Goal: Find specific page/section: Find specific page/section

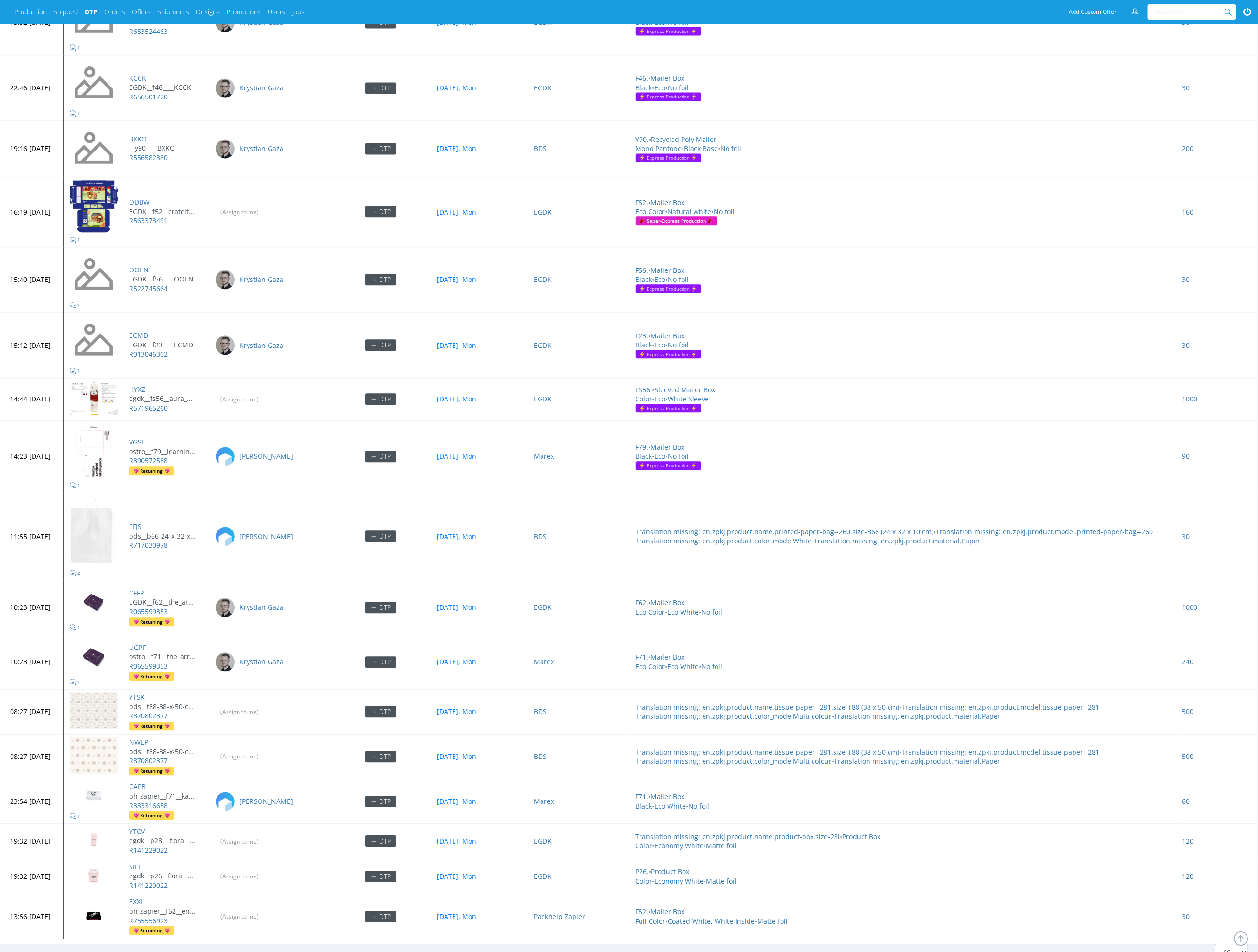
scroll to position [3946, 0]
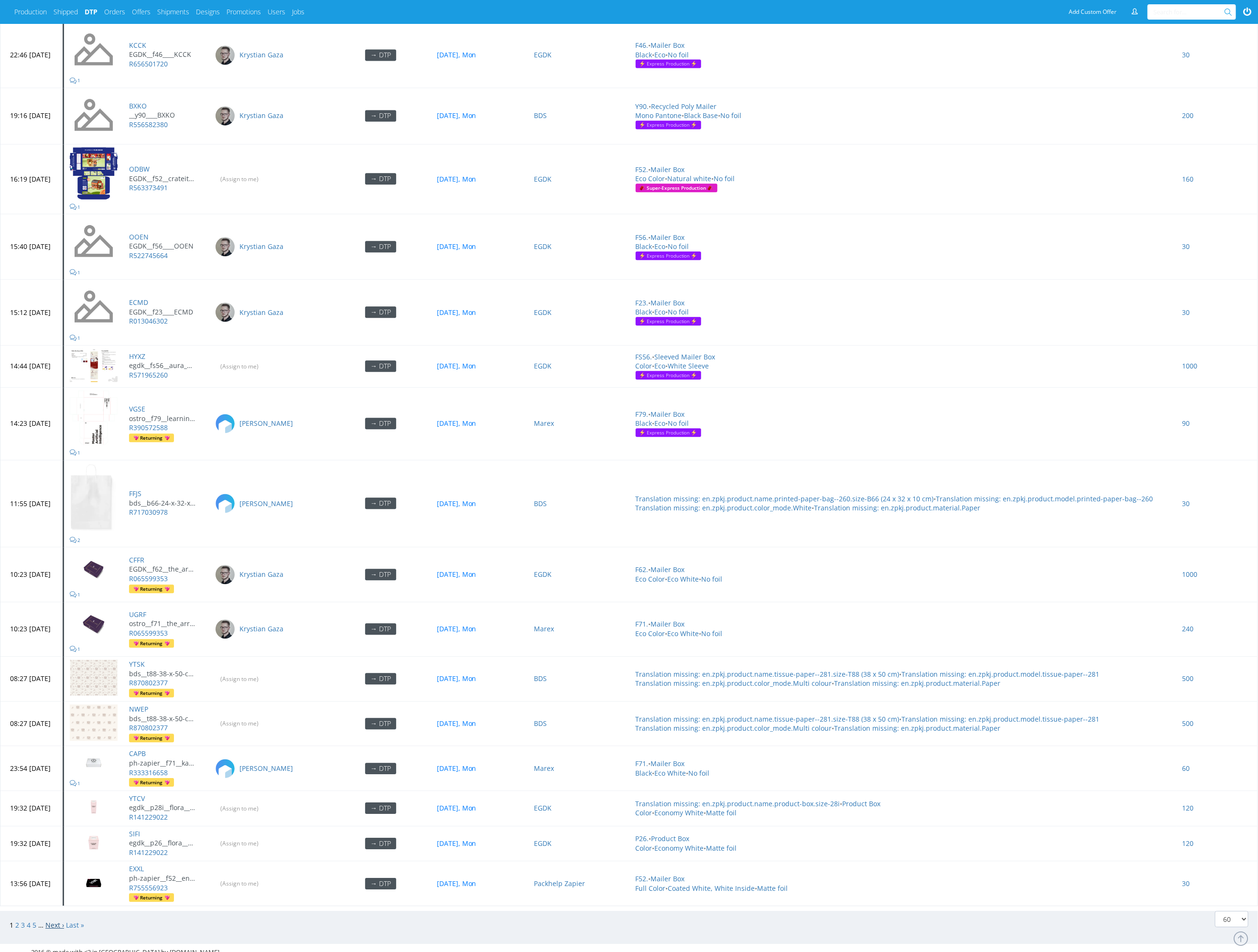
click at [55, 665] on link "Next ›" at bounding box center [55, 924] width 19 height 9
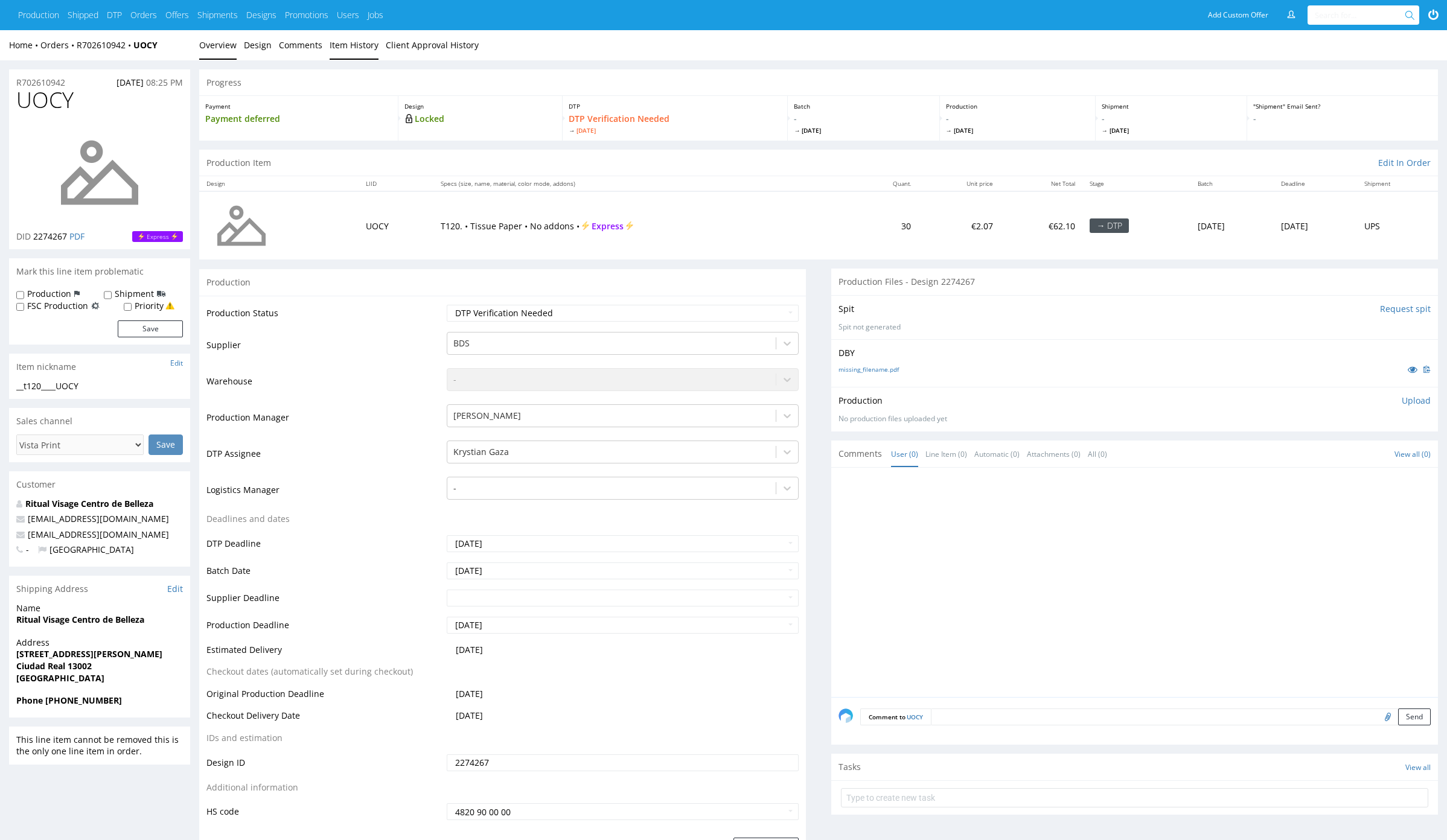
click at [344, 40] on link "Item History" at bounding box center [354, 44] width 49 height 29
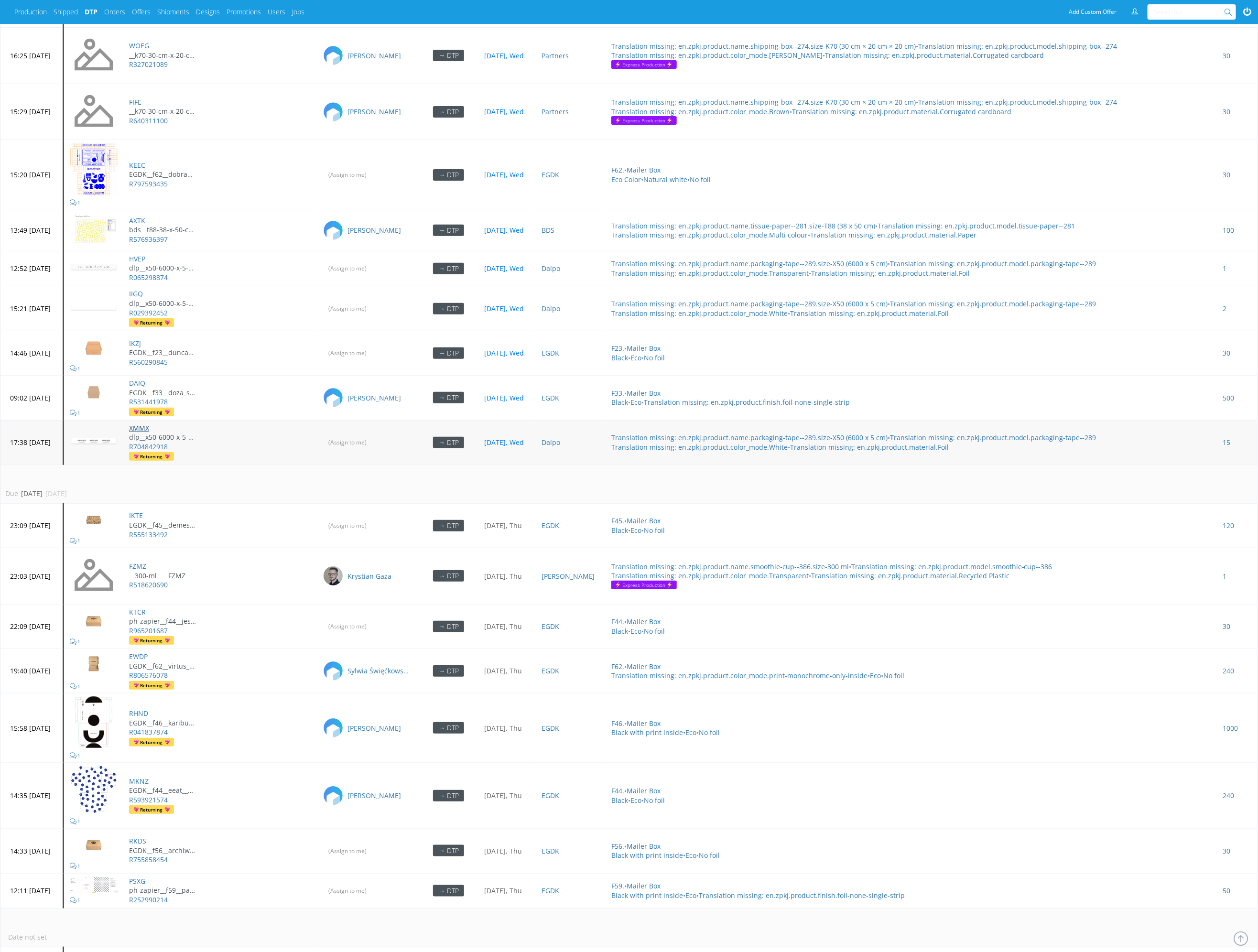
scroll to position [2766, 0]
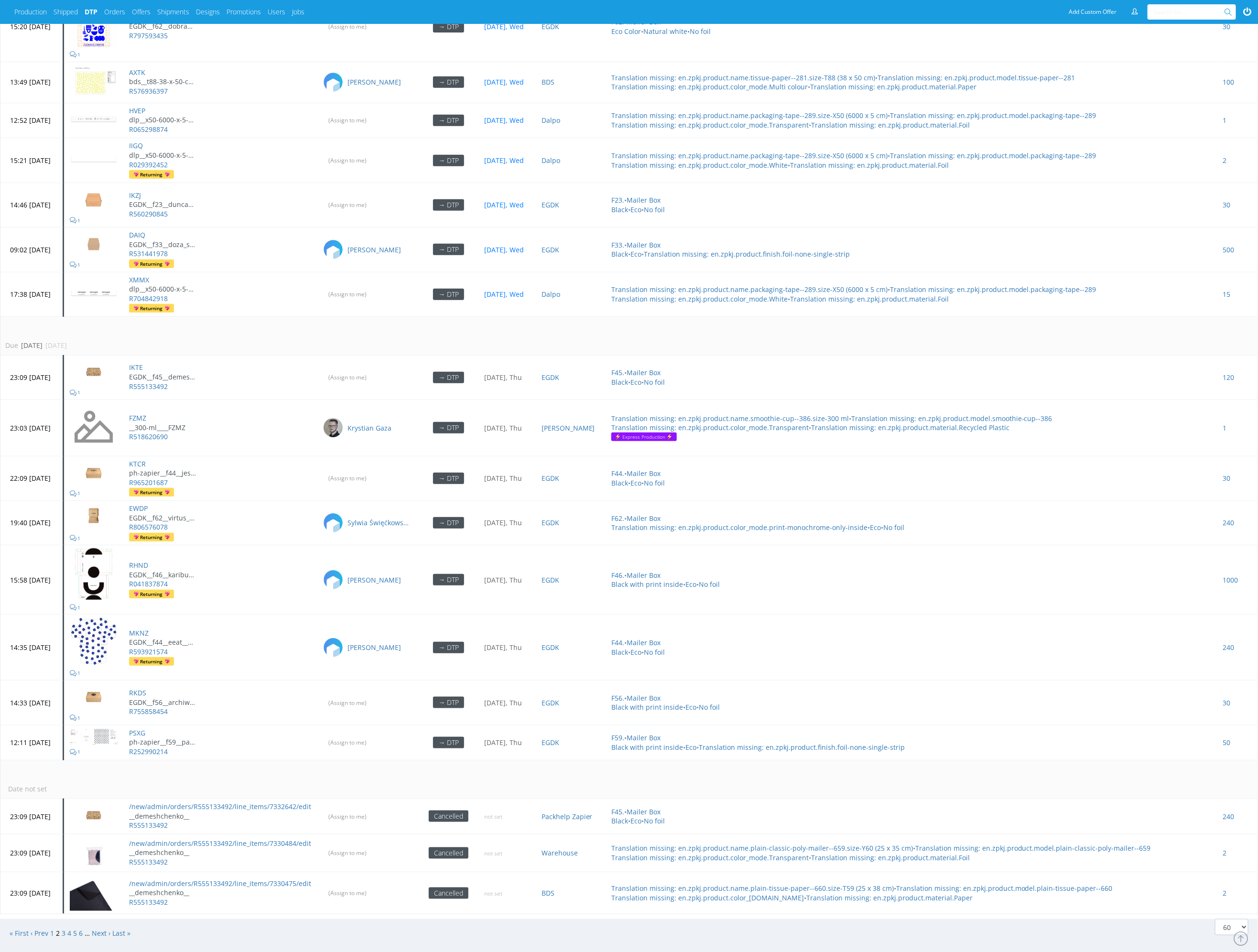
click at [194, 325] on td "Due in 3 days 16 Oct 2025, Thu" at bounding box center [629, 336] width 1257 height 39
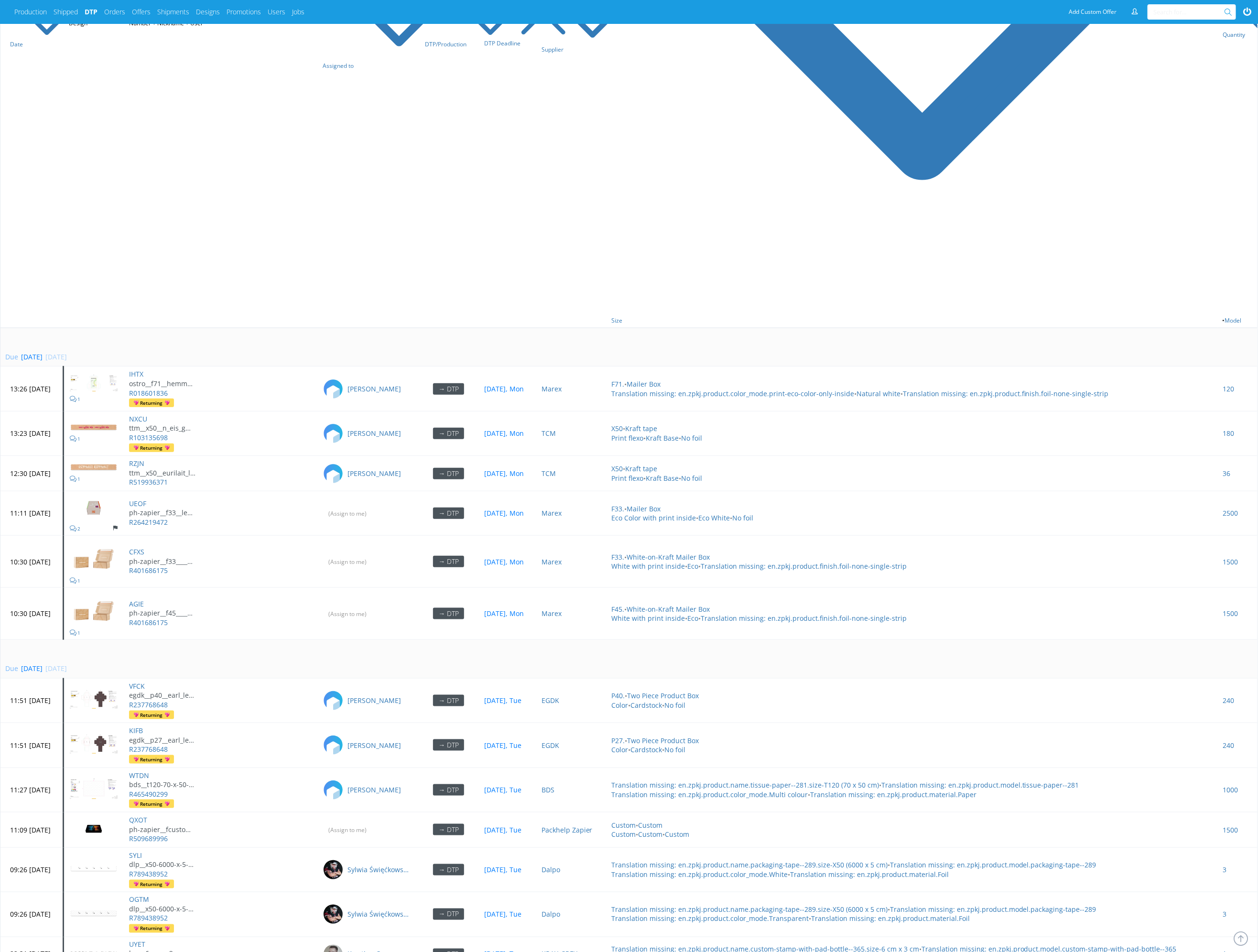
scroll to position [360, 0]
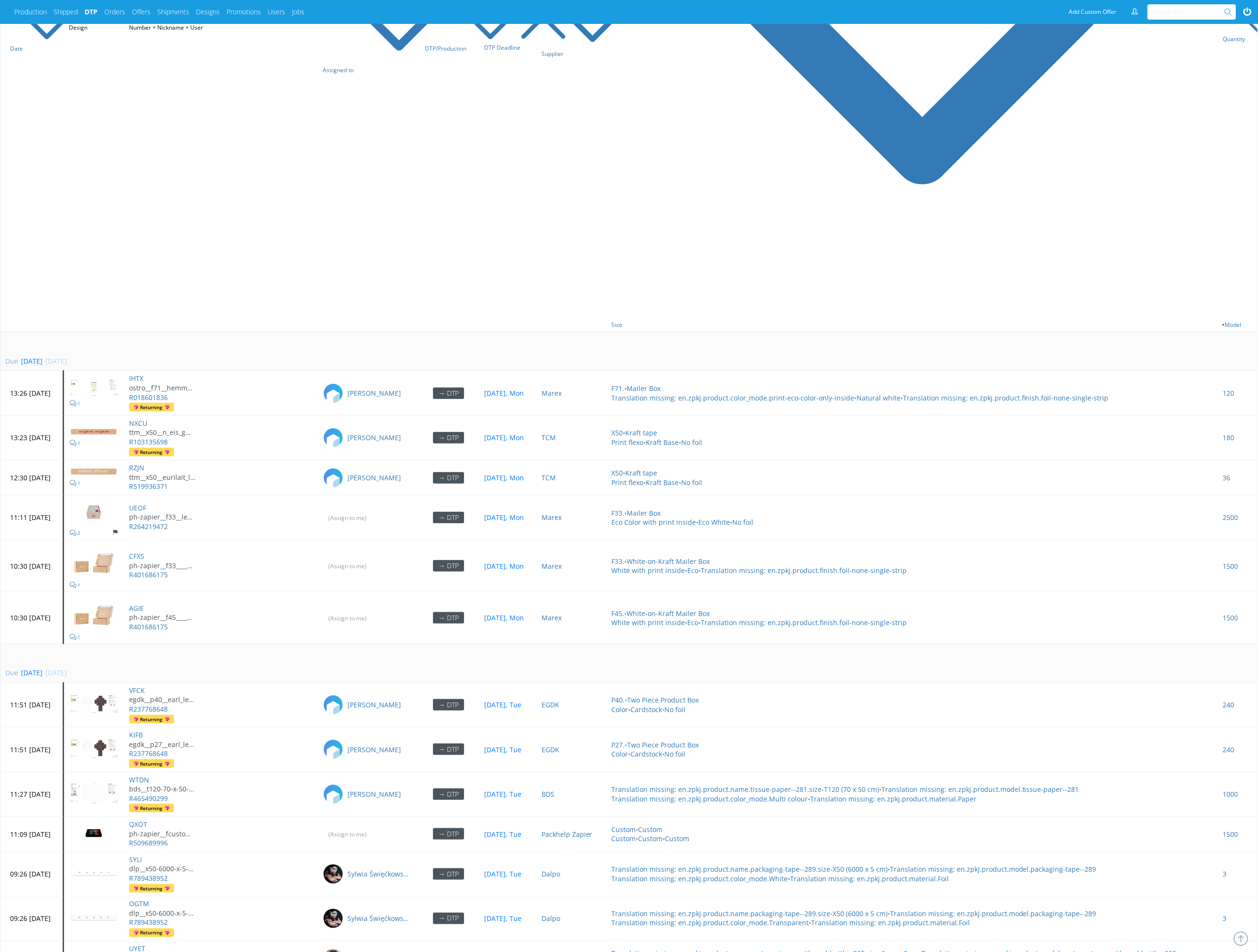
click at [258, 644] on td "Due tomorrow 14 Oct 2025, Tue" at bounding box center [629, 663] width 1257 height 39
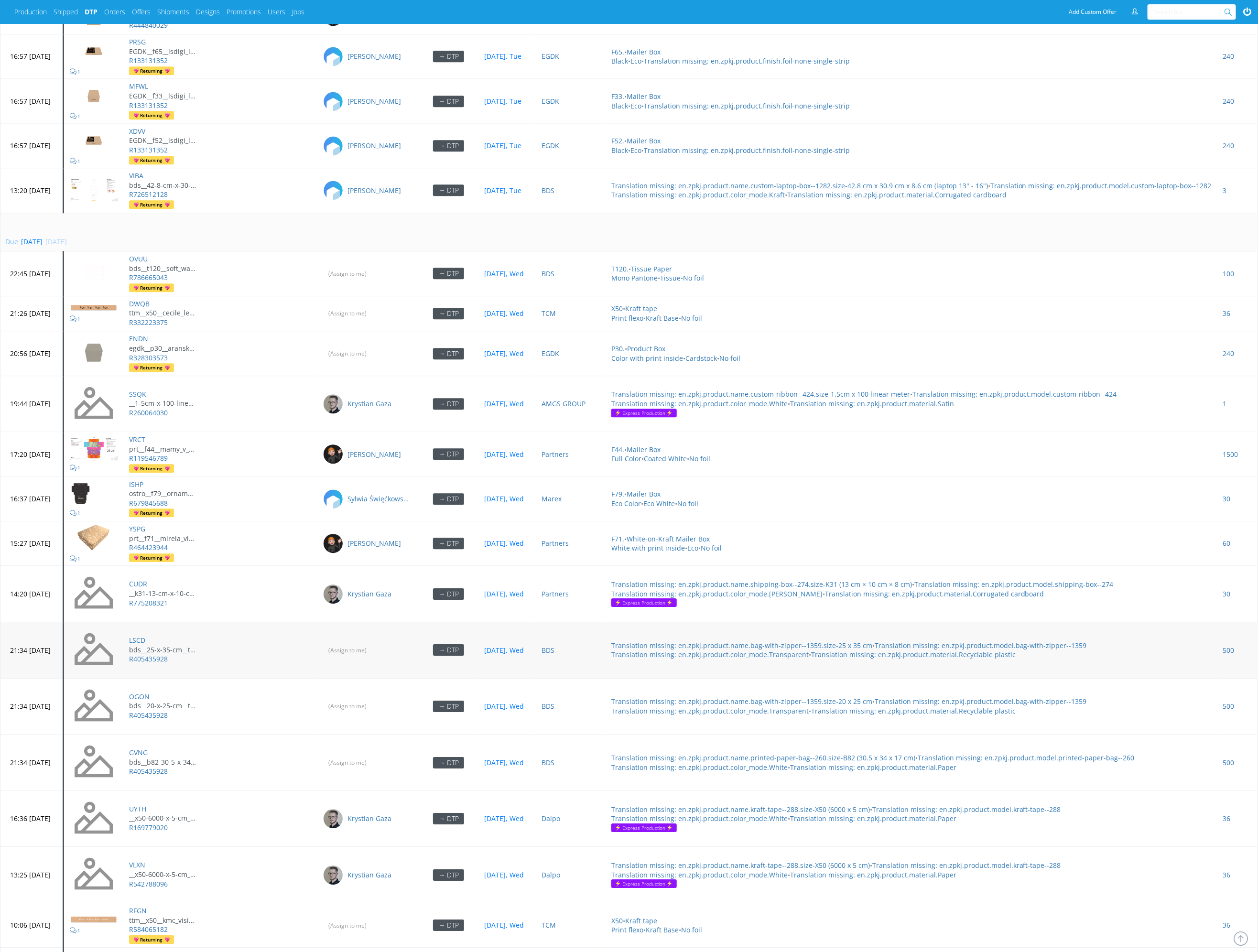
scroll to position [2766, 0]
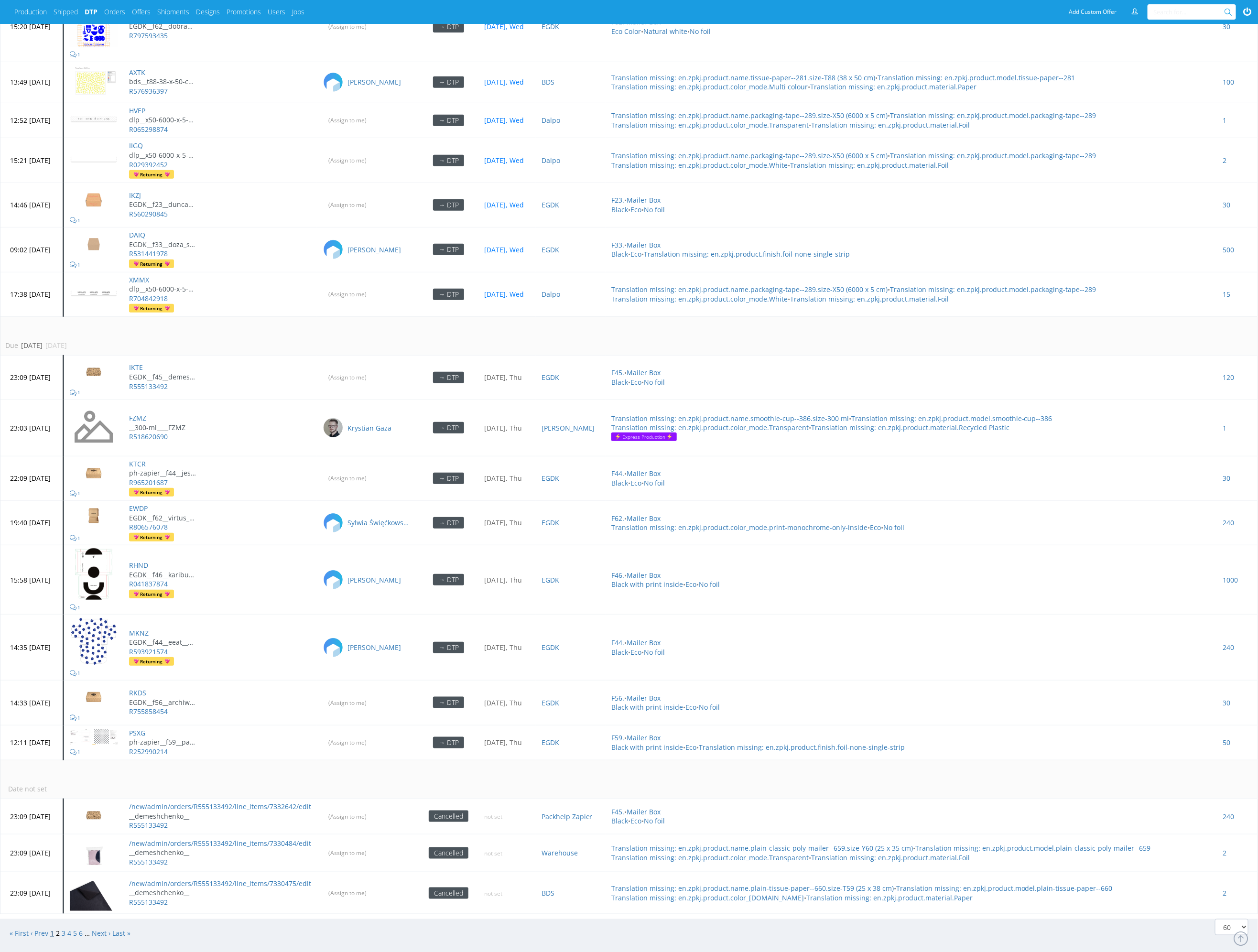
click at [52, 928] on link "1" at bounding box center [52, 933] width 4 height 9
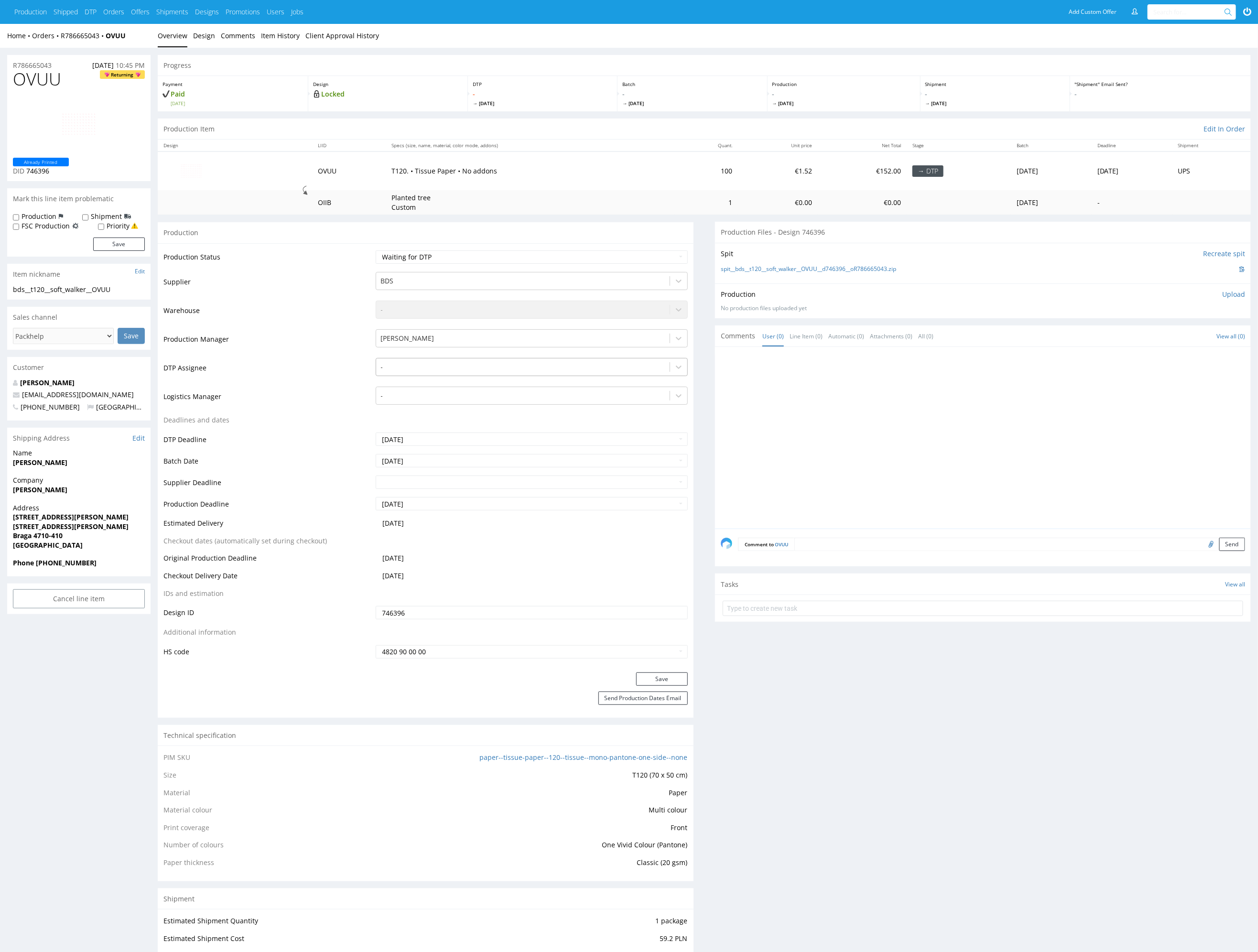
click at [460, 369] on div at bounding box center [522, 366] width 283 height 11
type input "mark"
click at [461, 379] on div "[PERSON_NAME]" at bounding box center [531, 385] width 312 height 17
click at [672, 678] on button "Save" at bounding box center [661, 679] width 52 height 13
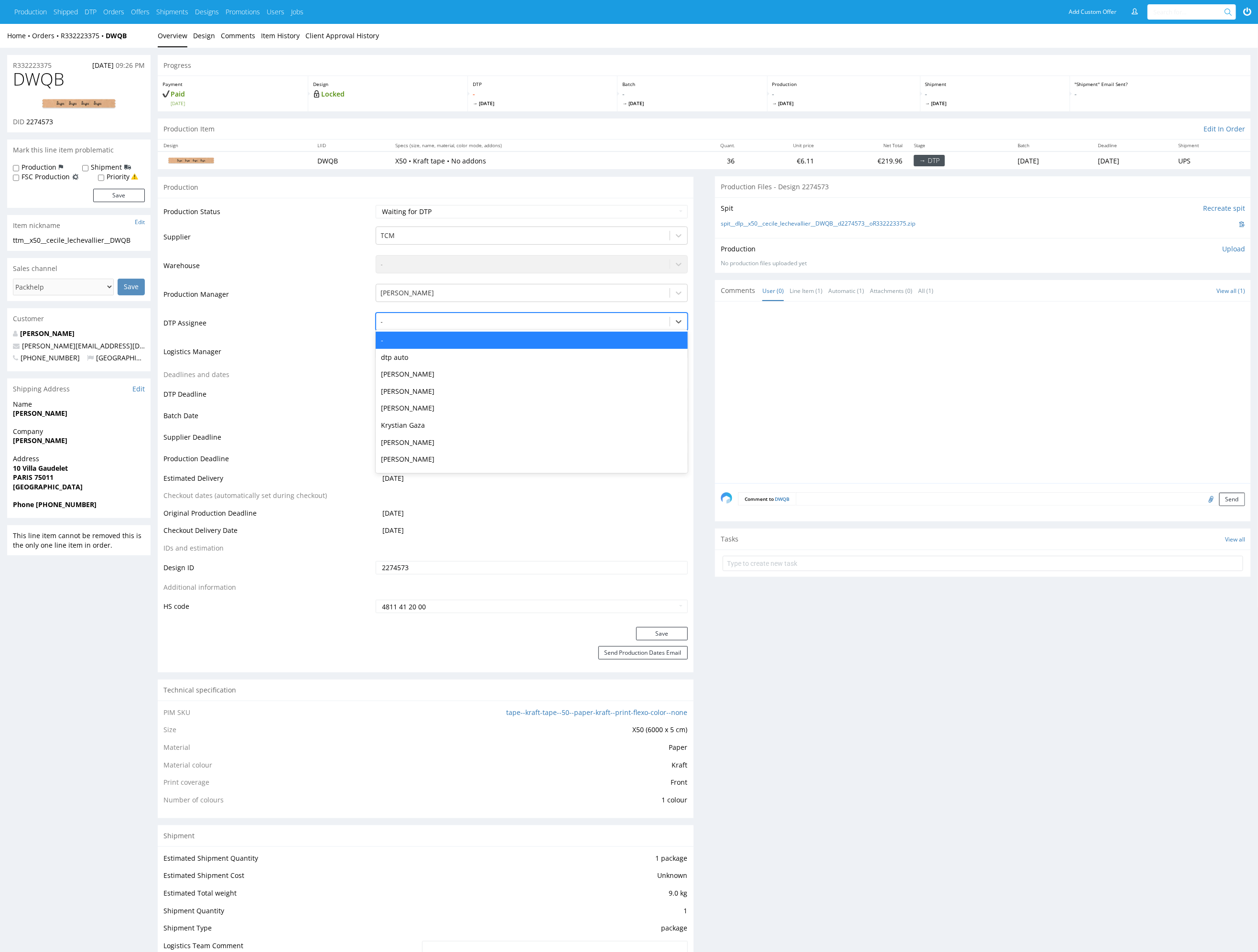
click at [485, 320] on div at bounding box center [522, 321] width 283 height 11
type input "mark"
click at [482, 334] on div "[PERSON_NAME]" at bounding box center [531, 340] width 312 height 17
click at [669, 630] on button "Save" at bounding box center [661, 633] width 52 height 13
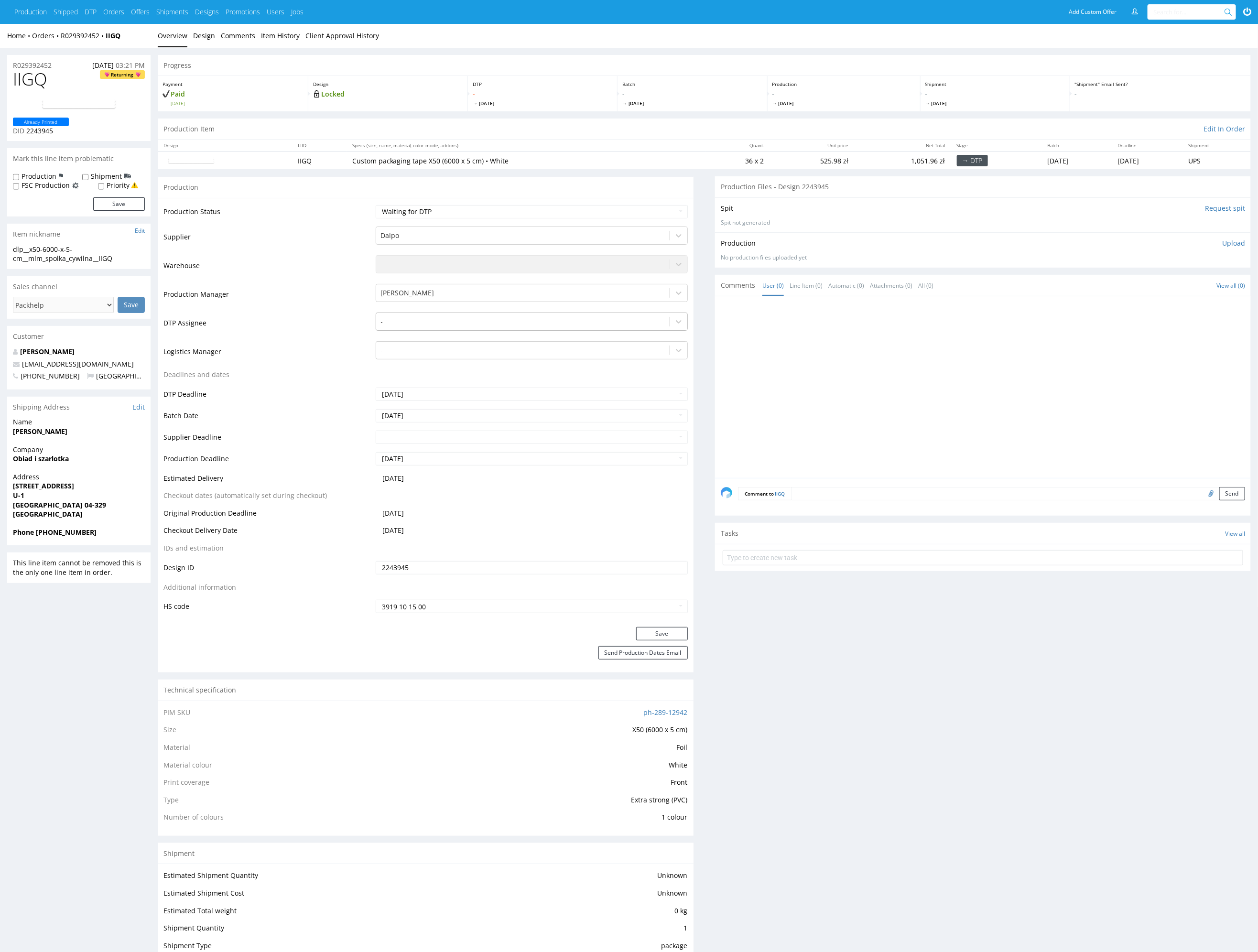
click at [438, 323] on div at bounding box center [522, 321] width 283 height 11
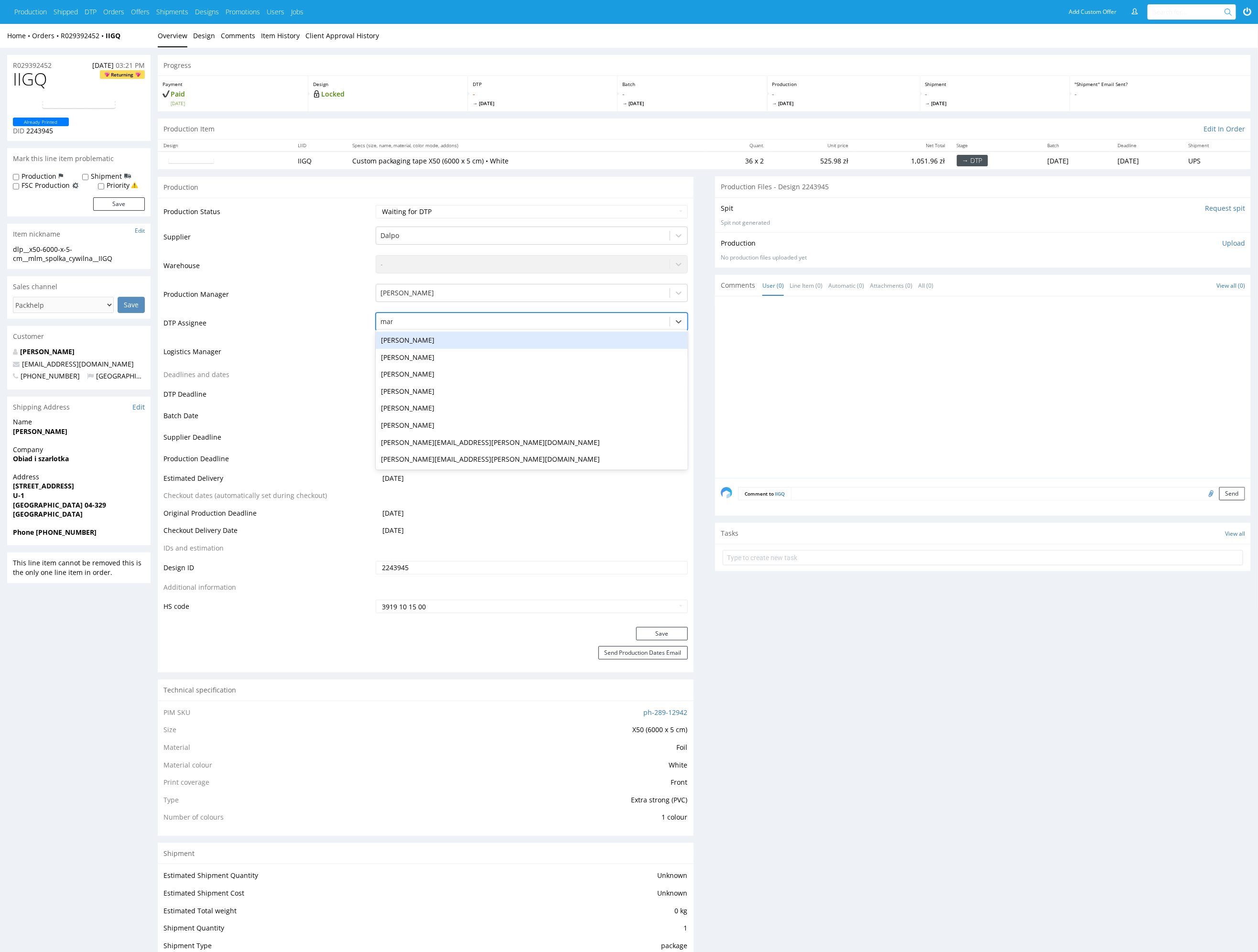
type input "mark"
drag, startPoint x: 452, startPoint y: 340, endPoint x: 500, endPoint y: 384, distance: 65.1
click at [452, 340] on div "Karol Markowski" at bounding box center [531, 340] width 312 height 17
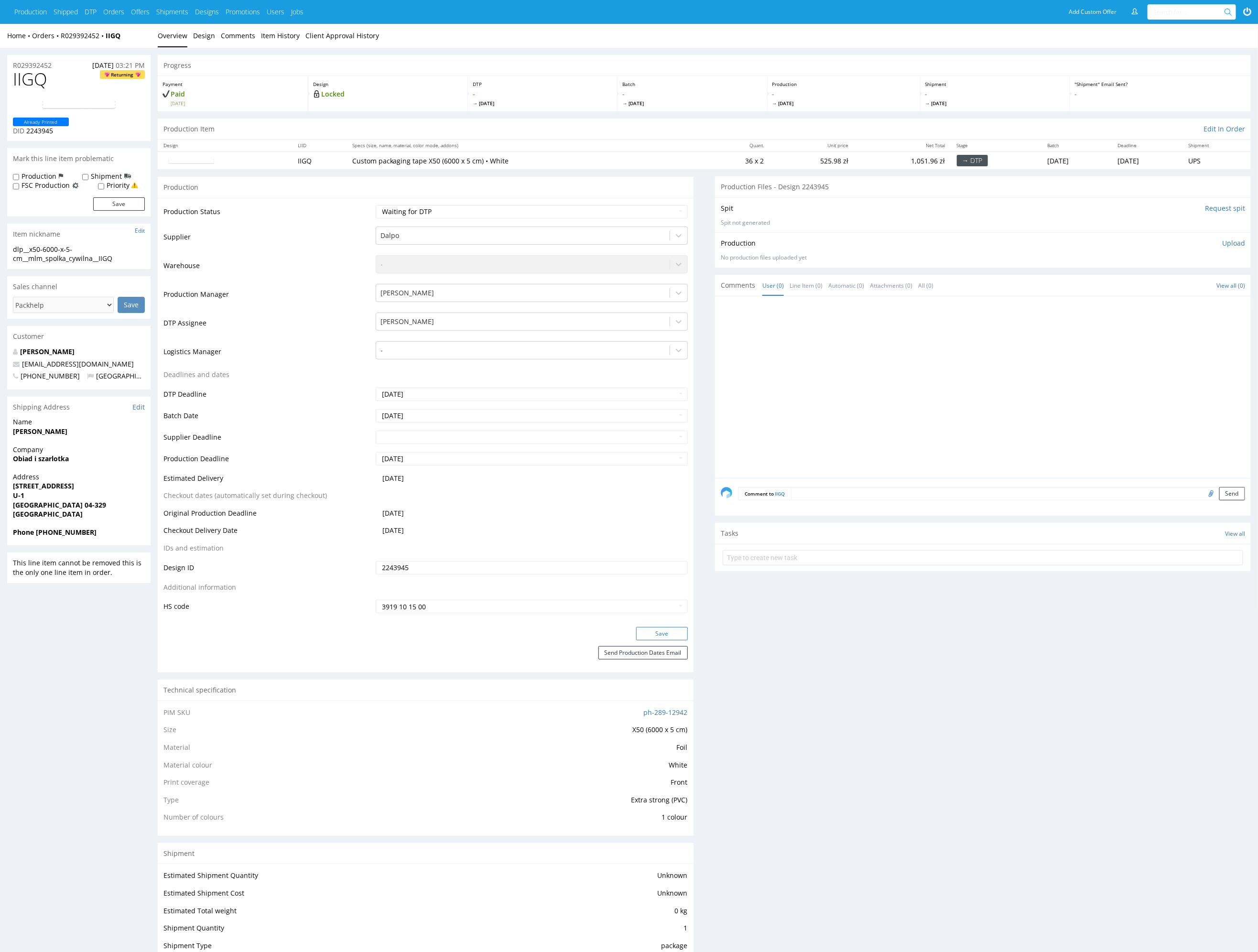
click at [655, 632] on button "Save" at bounding box center [661, 633] width 52 height 13
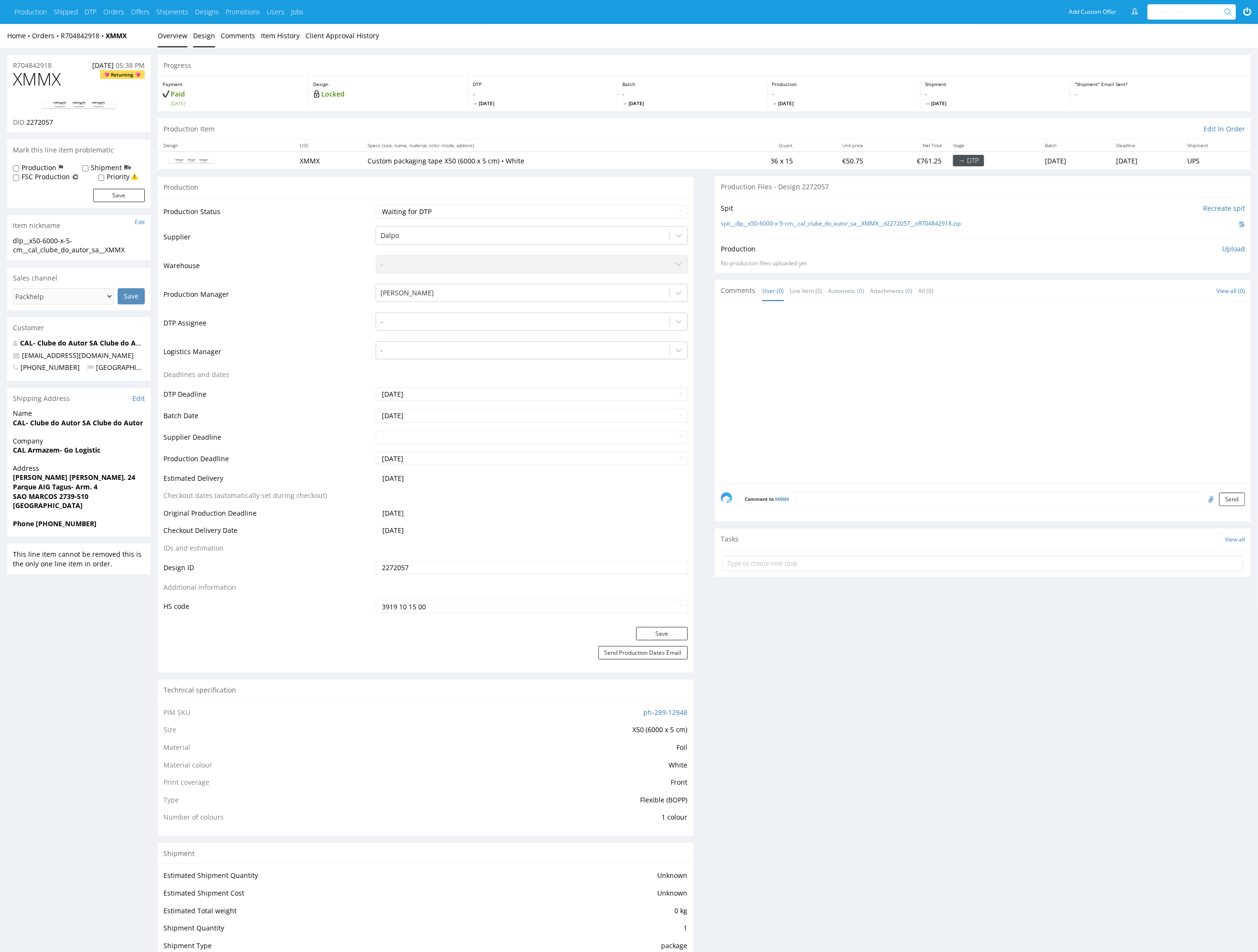
click at [202, 37] on link "Design" at bounding box center [203, 35] width 22 height 23
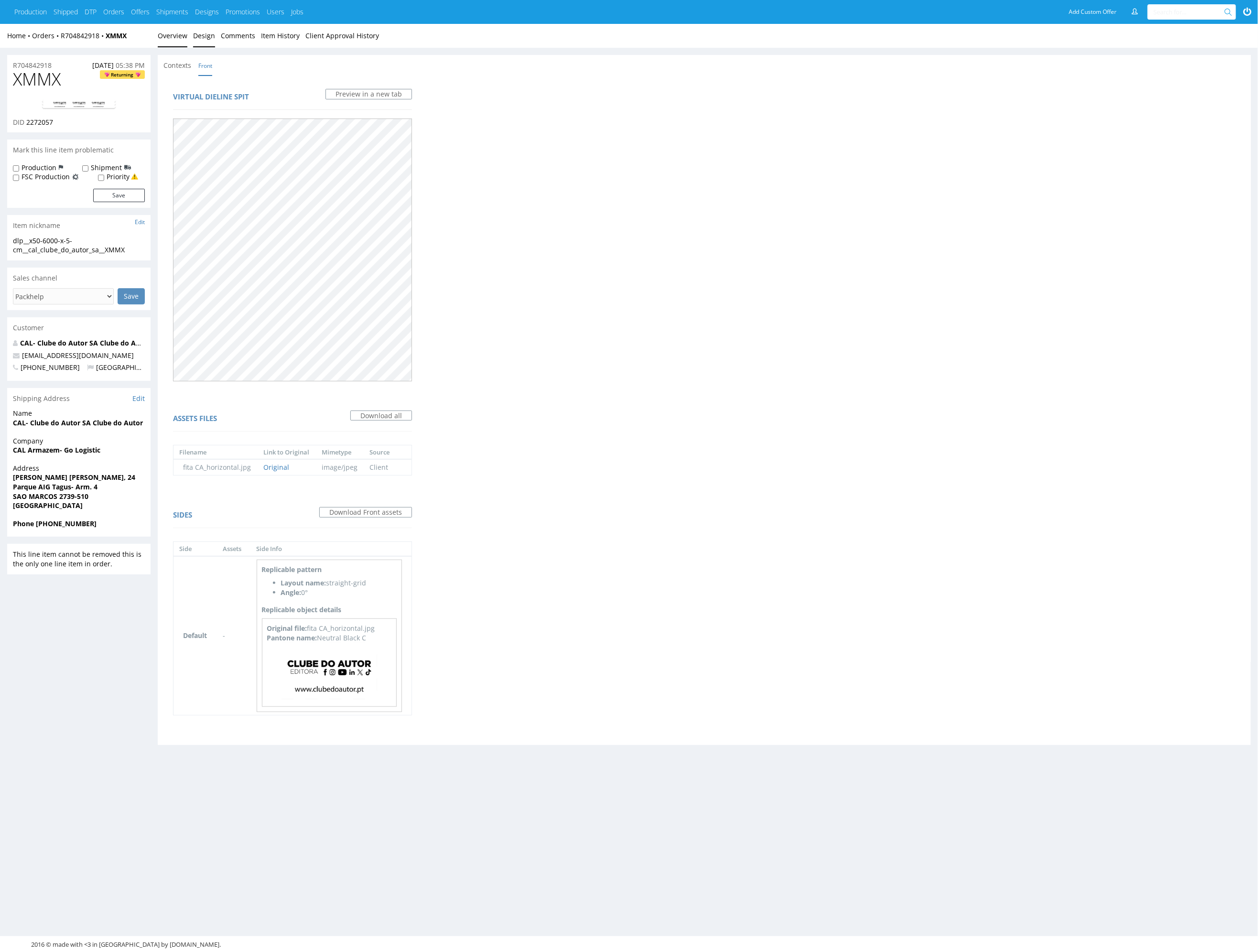
click at [165, 28] on link "Overview" at bounding box center [173, 35] width 30 height 23
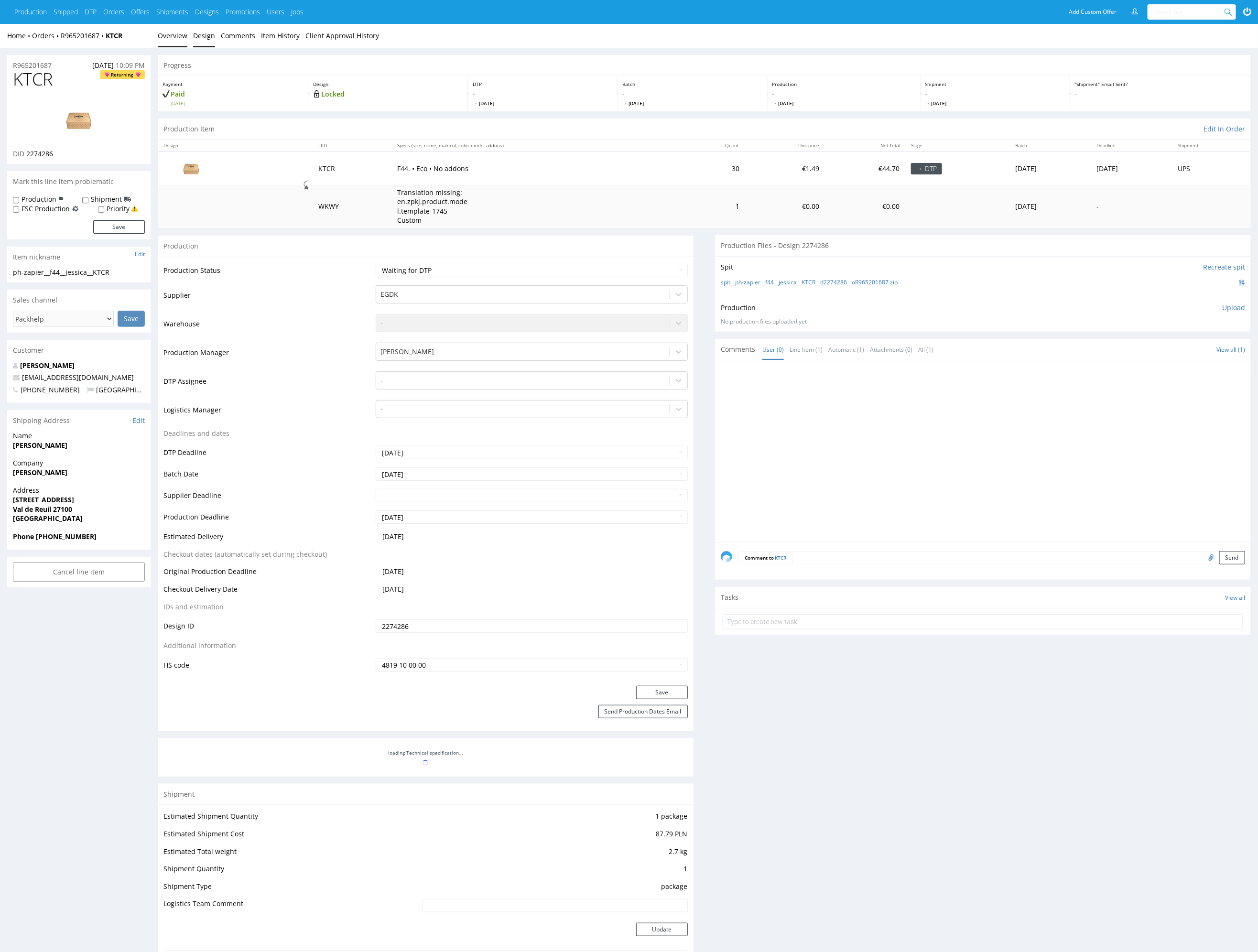
click at [200, 31] on link "Design" at bounding box center [203, 35] width 22 height 23
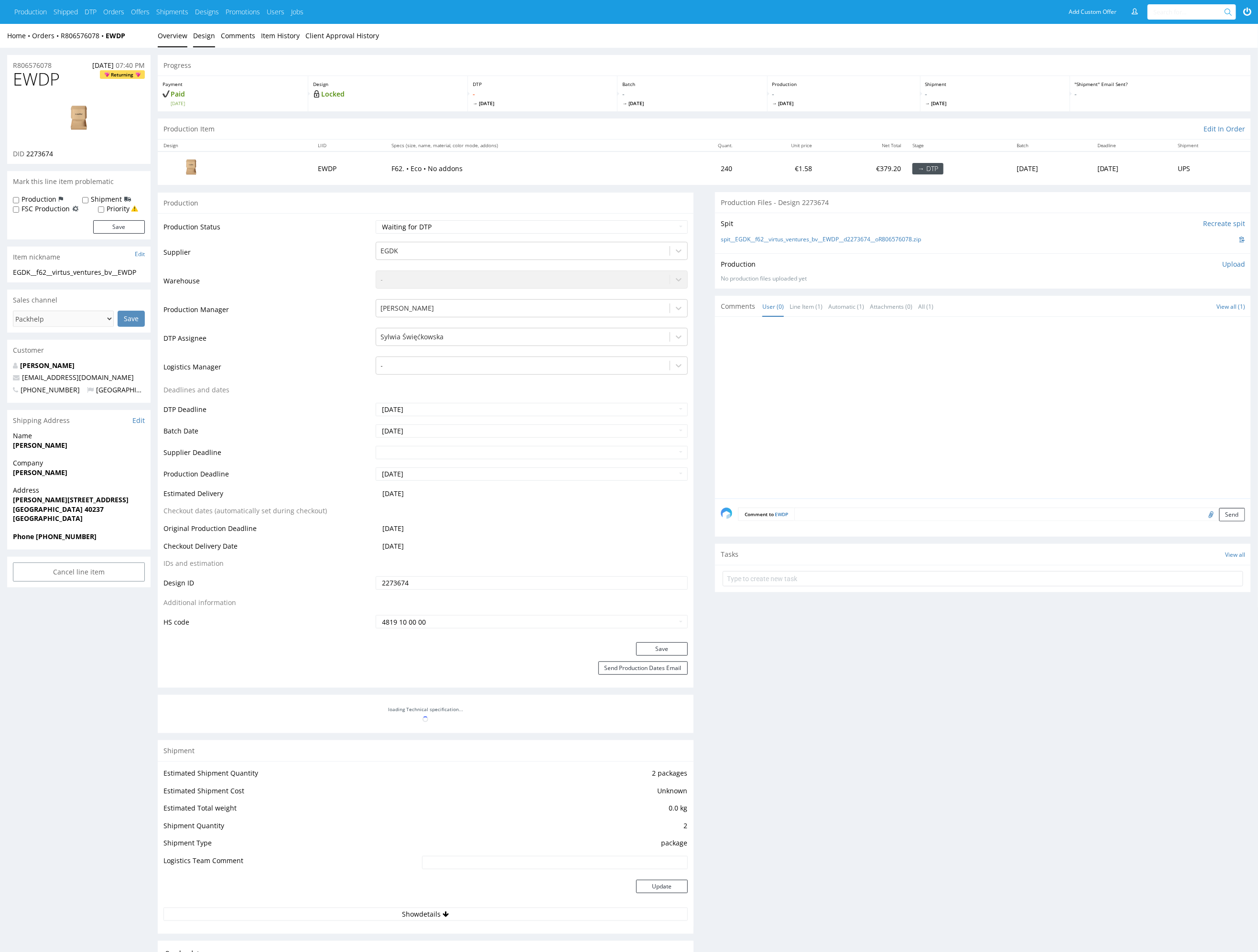
click at [206, 36] on link "Design" at bounding box center [203, 35] width 22 height 23
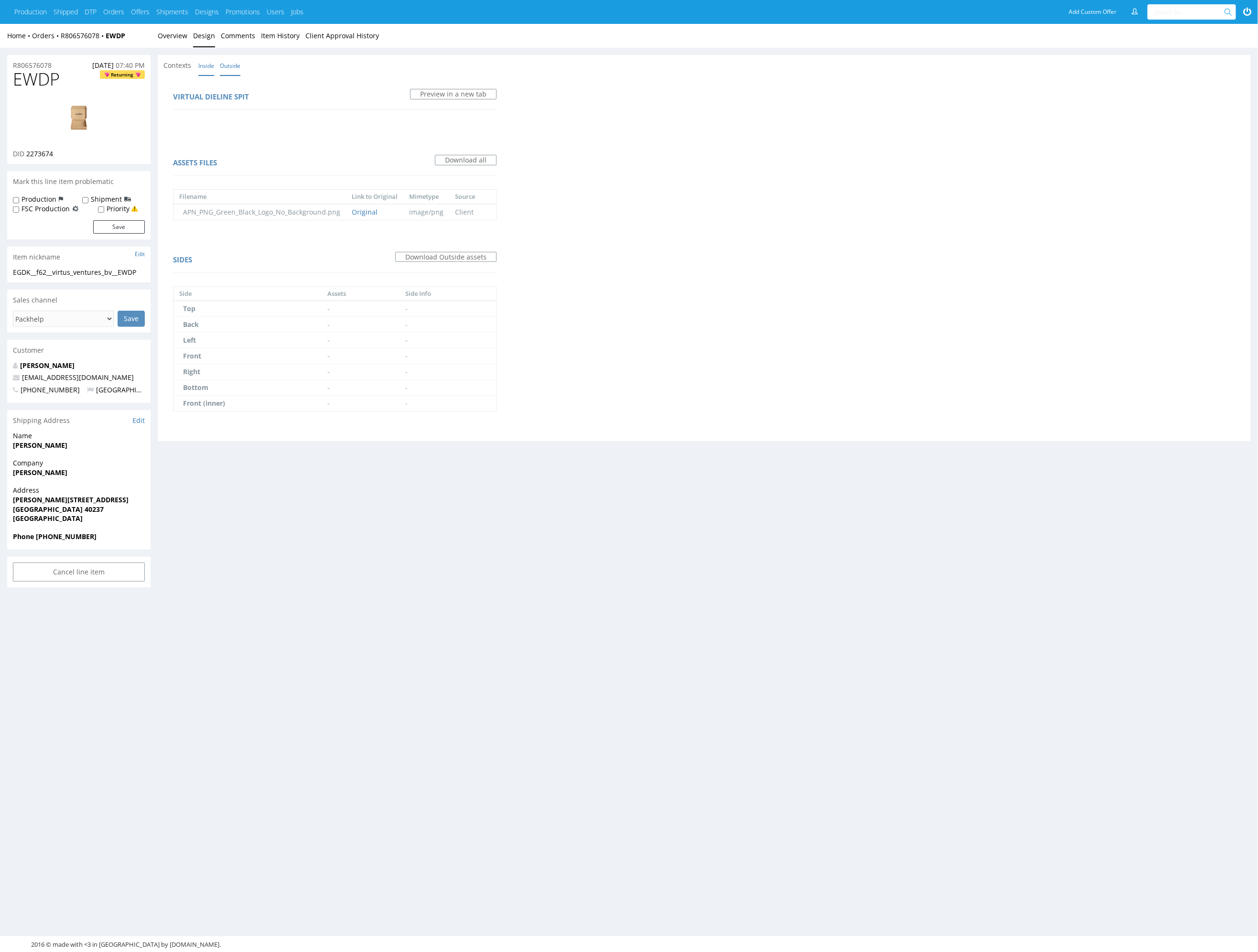
click at [203, 63] on link "Inside" at bounding box center [206, 65] width 16 height 20
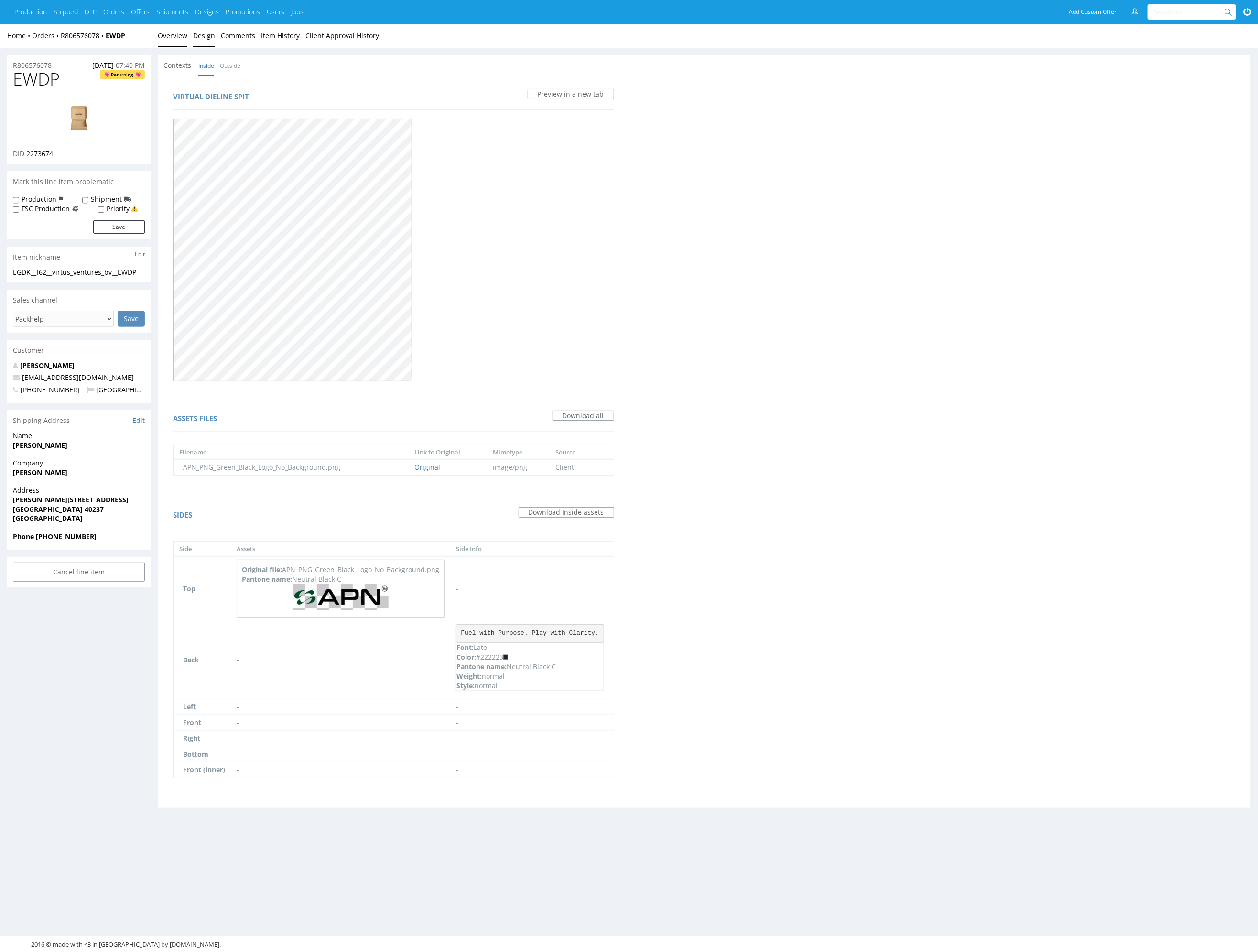
click at [176, 39] on link "Overview" at bounding box center [173, 35] width 30 height 23
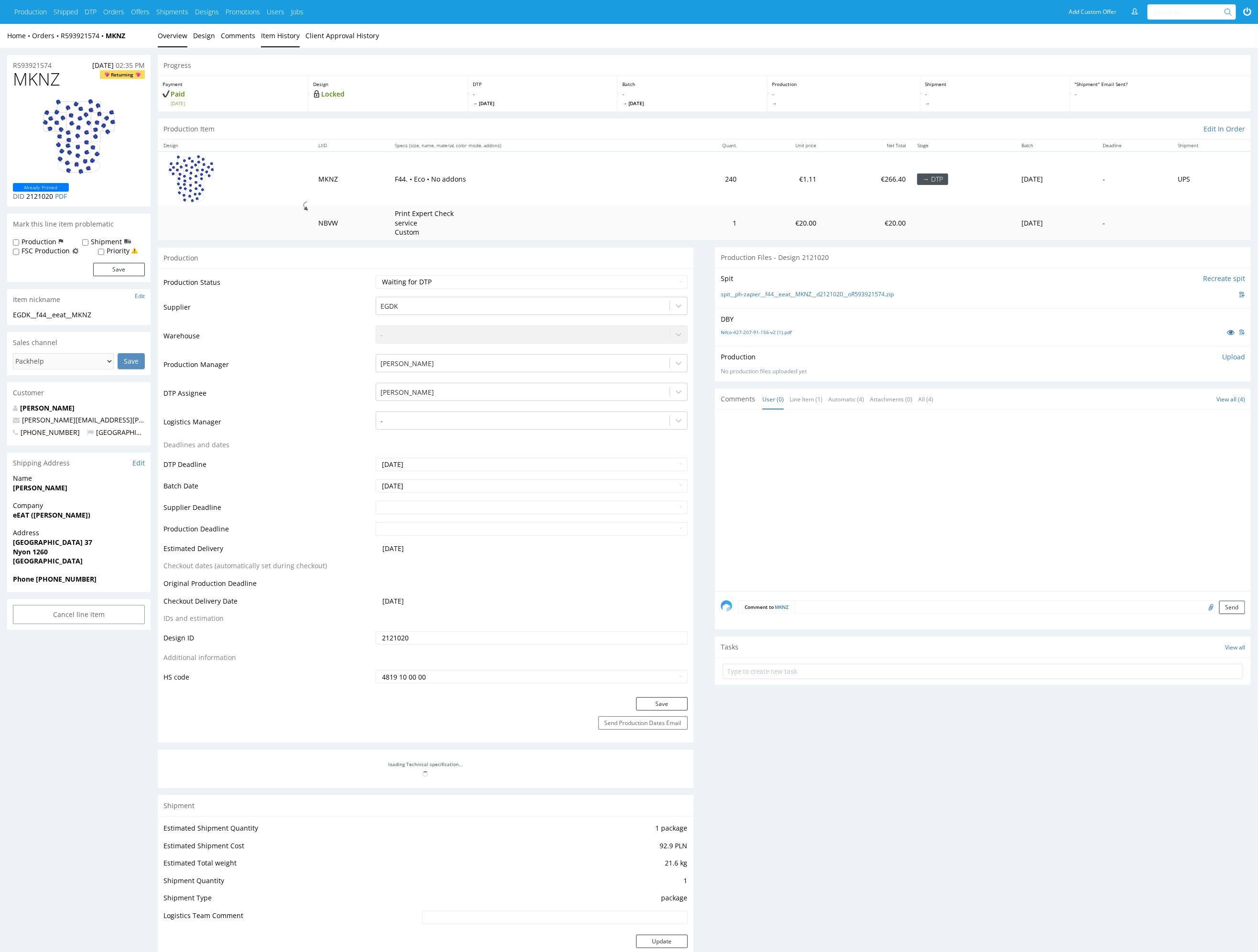
click at [274, 35] on link "Item History" at bounding box center [280, 35] width 39 height 23
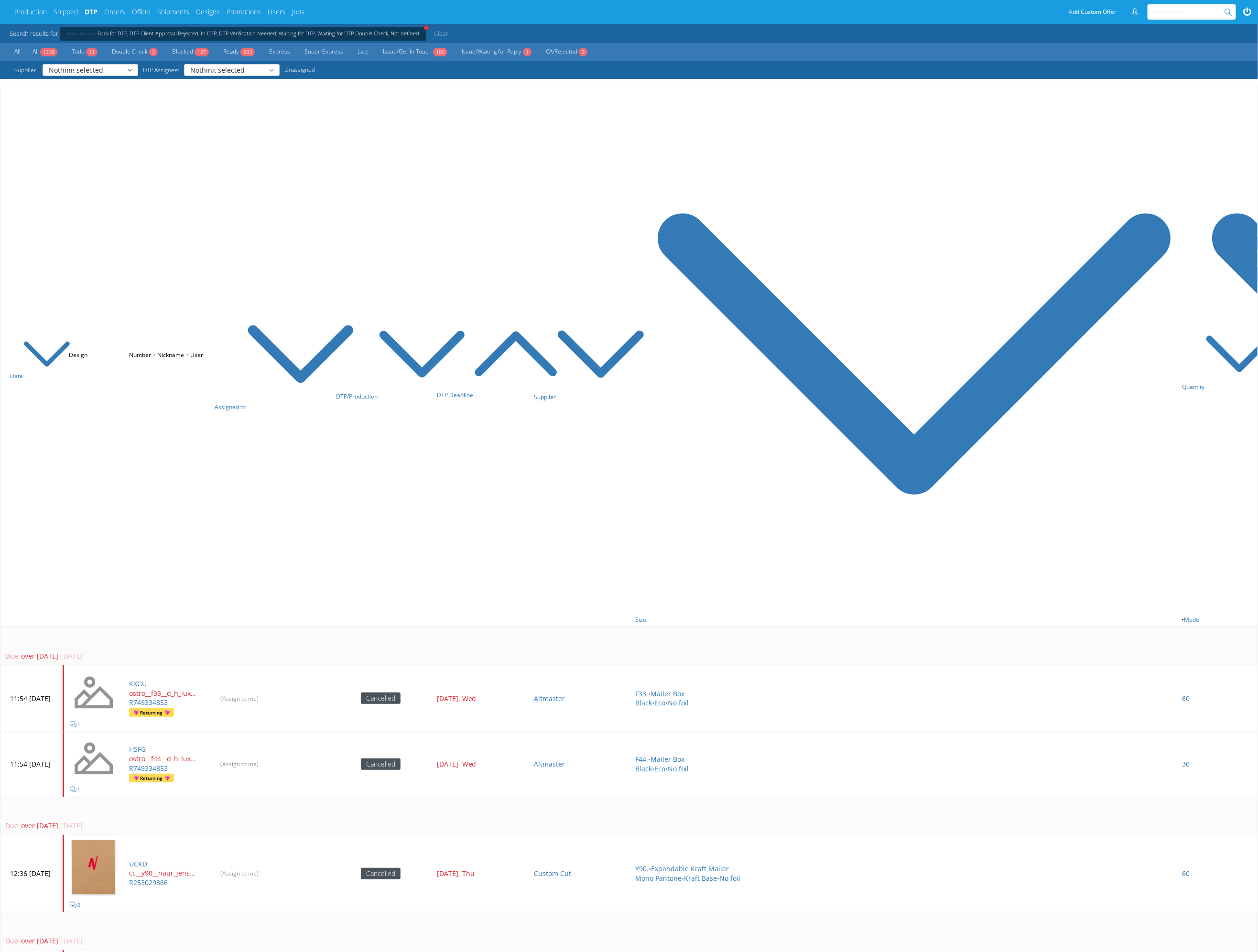
drag, startPoint x: 552, startPoint y: 140, endPoint x: 390, endPoint y: 80, distance: 172.8
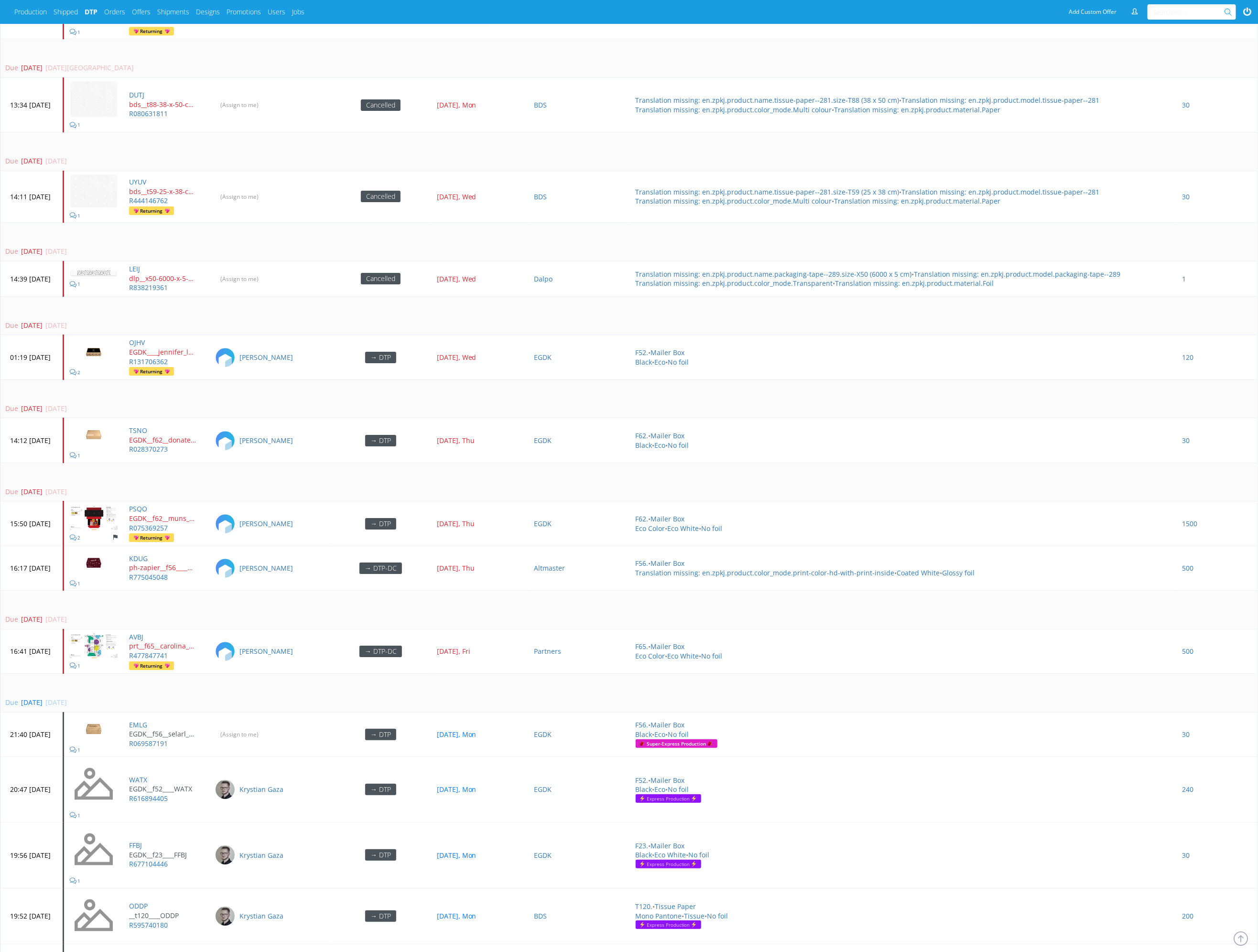
scroll to position [522, 0]
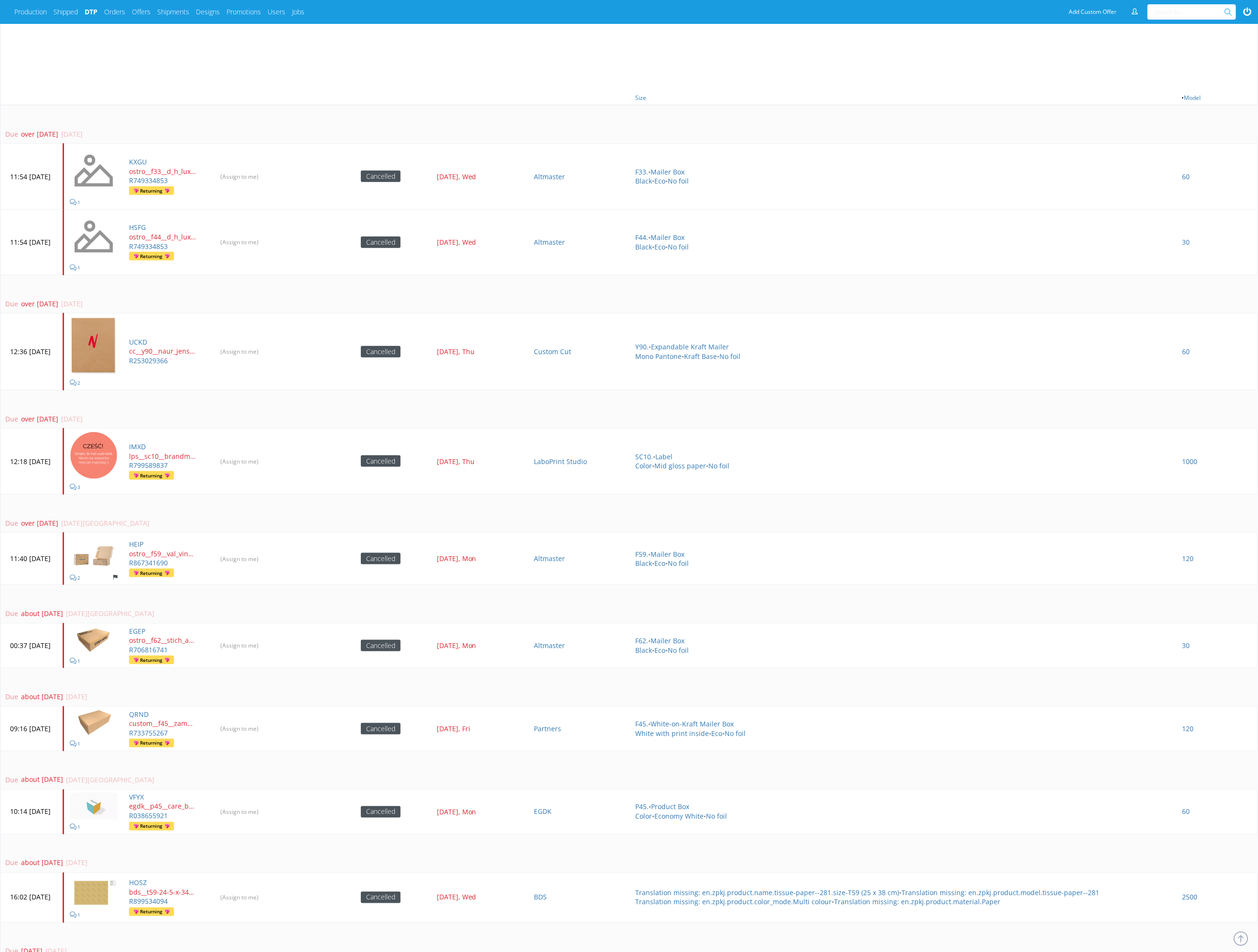
click at [398, 299] on div "Due over [DATE] [DATE]" at bounding box center [627, 304] width 1243 height 10
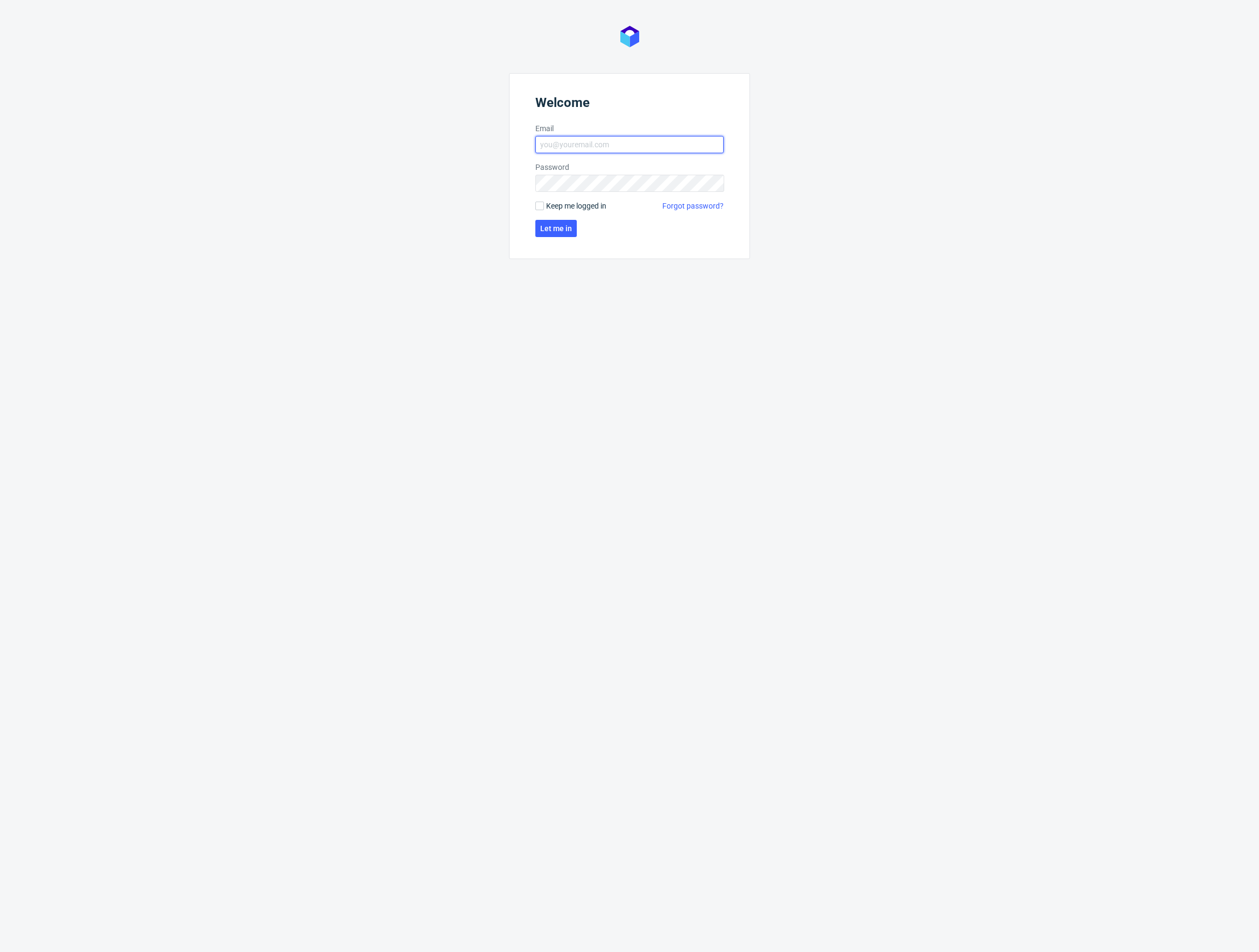
click at [584, 141] on input "Email" at bounding box center [630, 145] width 189 height 17
type input "[PERSON_NAME][EMAIL_ADDRESS][PERSON_NAME][DOMAIN_NAME]"
click at [570, 227] on span "Let me in" at bounding box center [556, 228] width 32 height 8
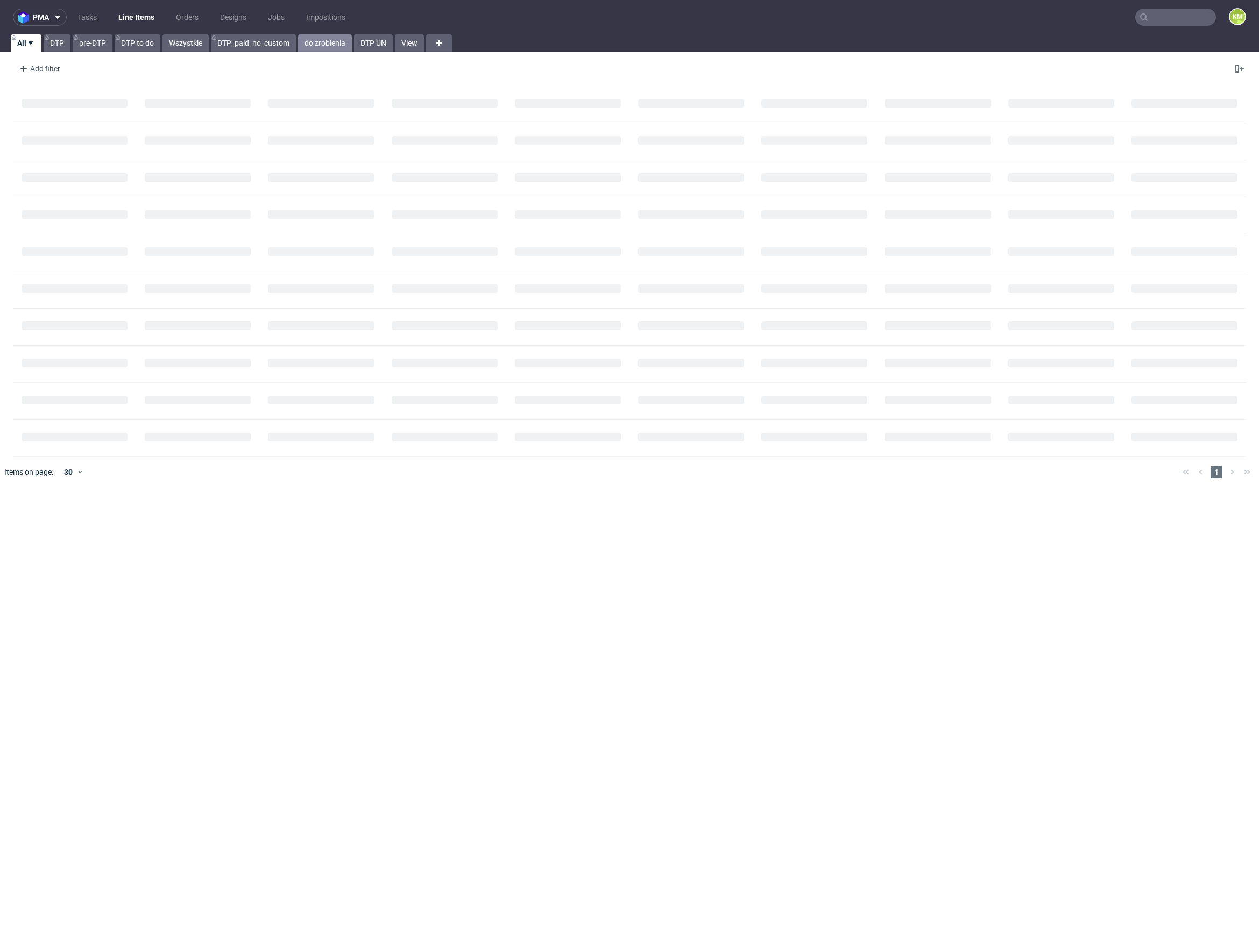
click at [329, 47] on link "do zrobienia" at bounding box center [325, 43] width 54 height 17
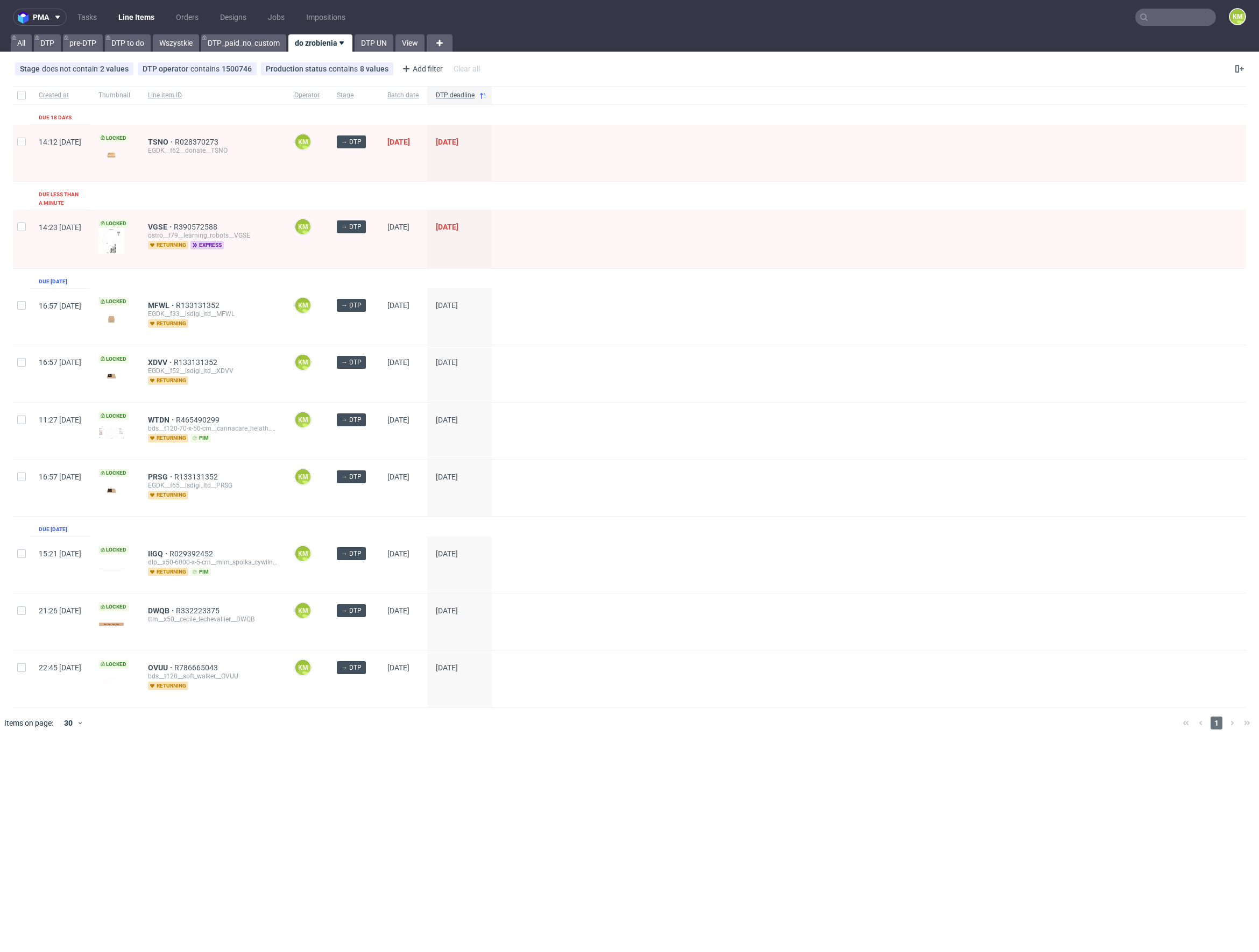
click at [200, 187] on div "Created at Thumbnail Line item ID Operator Stage Batch date DTP deadline Due 18…" at bounding box center [629, 396] width 1233 height 622
